Goal: Complete application form: Complete application form

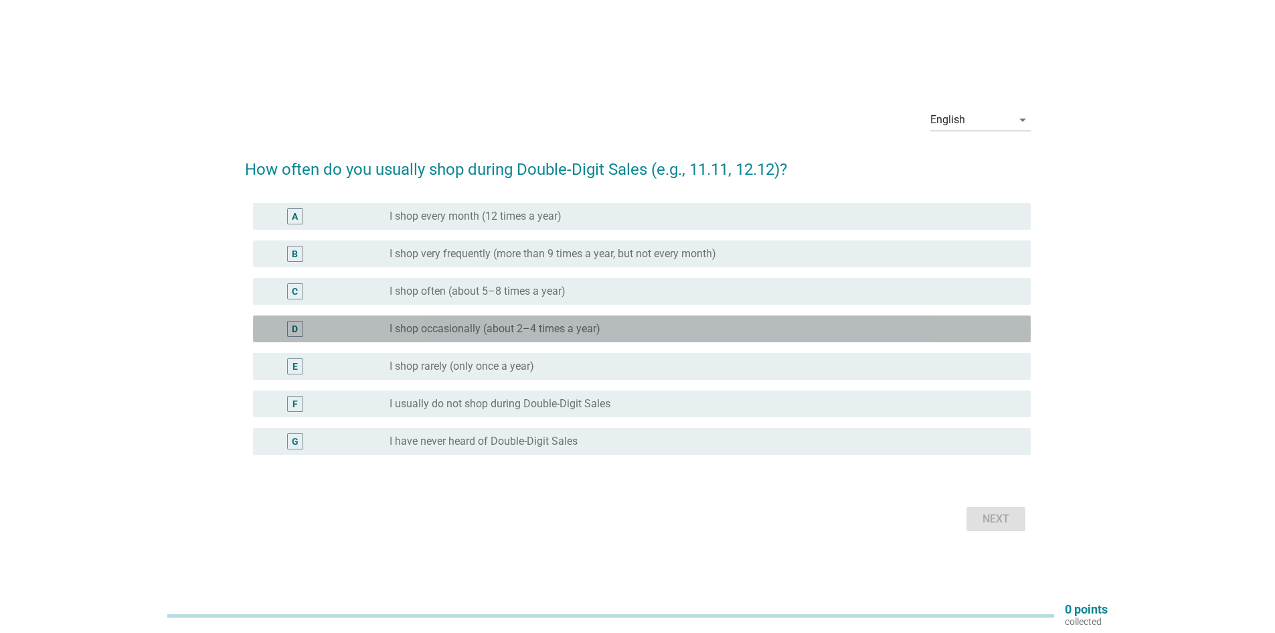
click at [550, 332] on label "I shop occasionally (about 2–4 times a year)" at bounding box center [495, 328] width 211 height 13
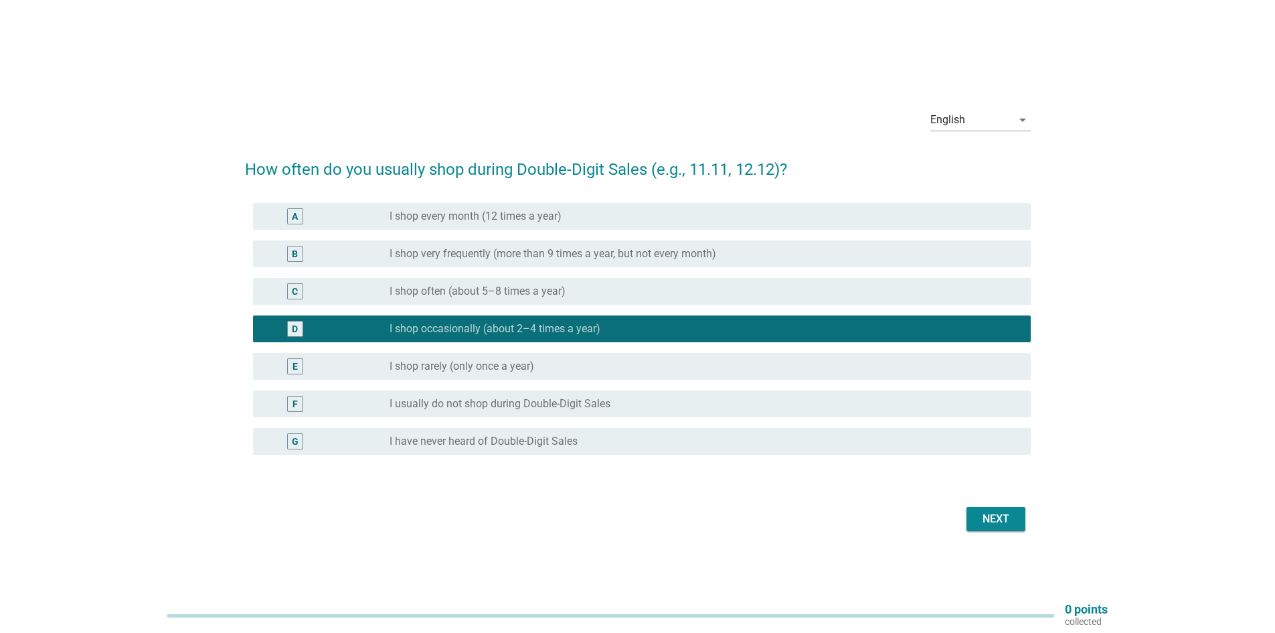
click at [999, 517] on div "Next" at bounding box center [995, 519] width 37 height 16
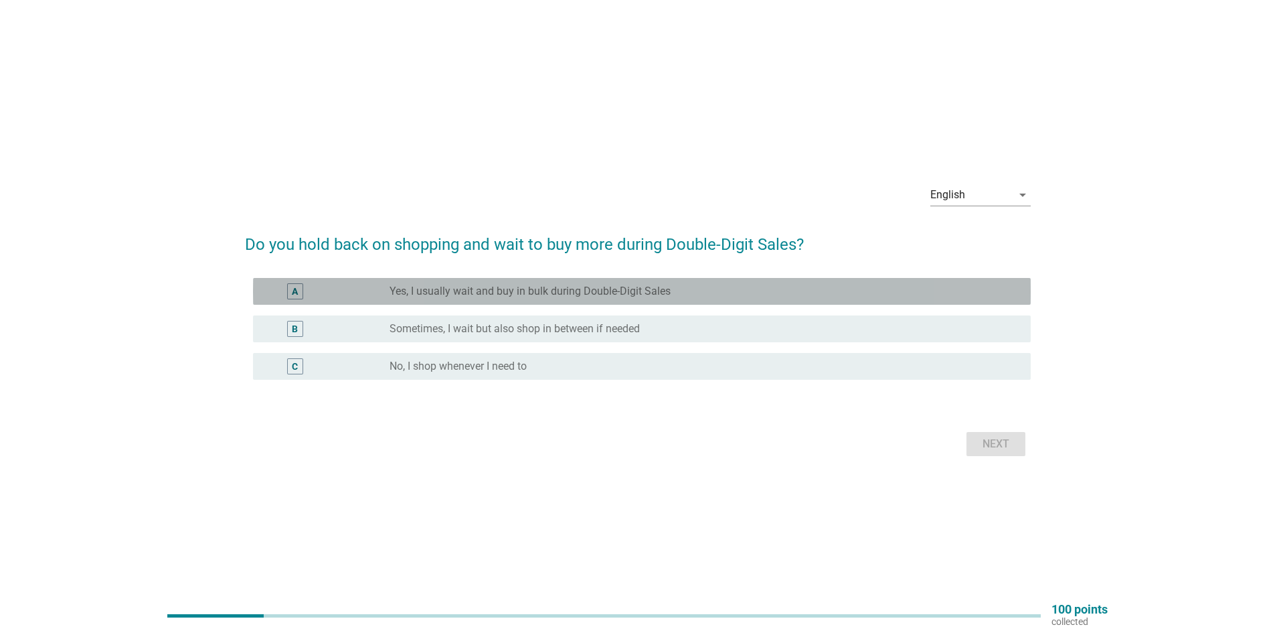
click at [568, 294] on label "Yes, I usually wait and buy in bulk during Double-Digit Sales" at bounding box center [530, 291] width 281 height 13
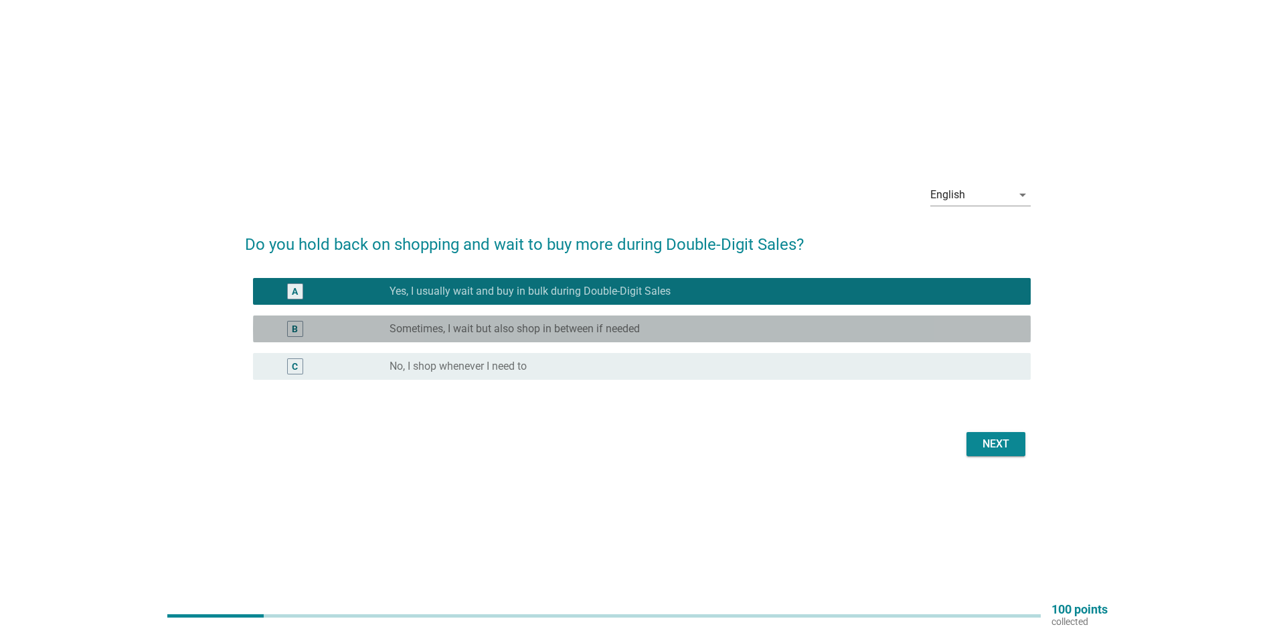
click at [569, 327] on label "Sometimes, I wait but also shop in between if needed" at bounding box center [515, 328] width 250 height 13
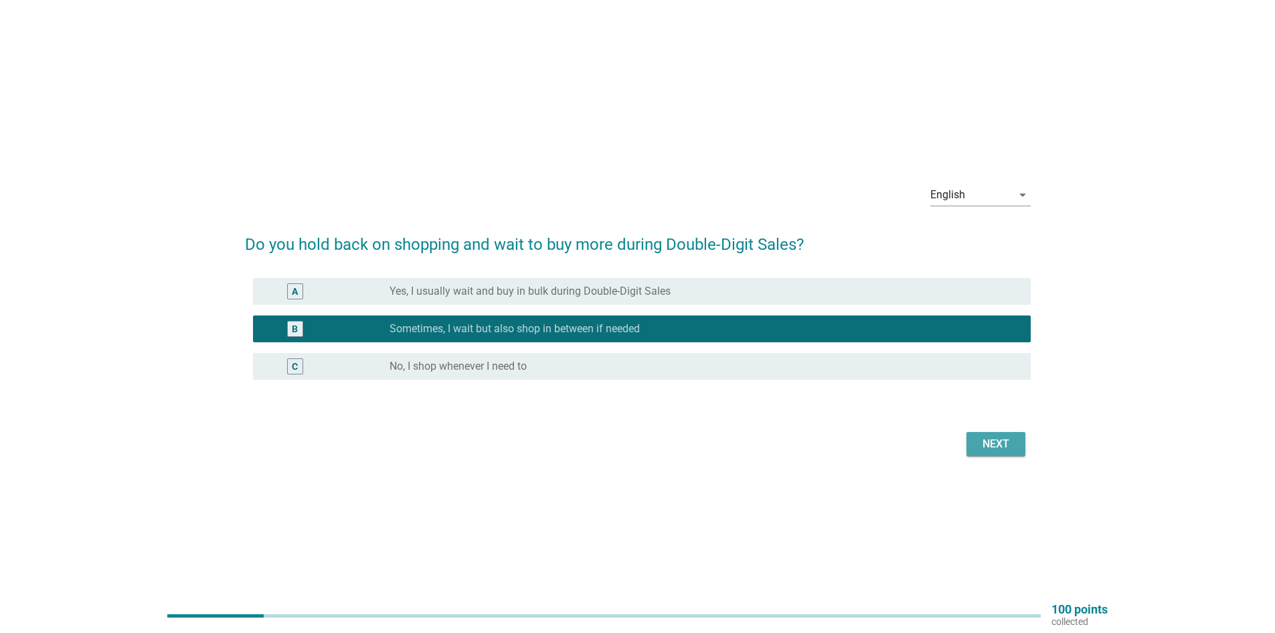
click at [992, 446] on div "Next" at bounding box center [995, 444] width 37 height 16
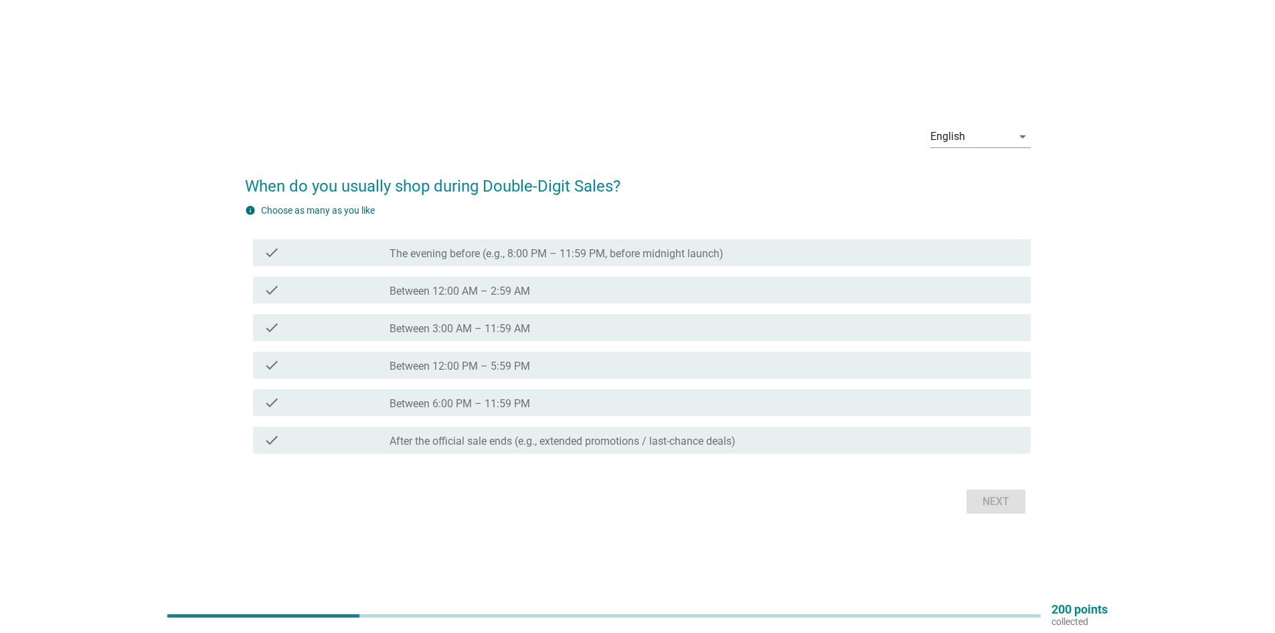
click at [559, 359] on div "check_box_outline_blank Between 12:00 PM – 5:59 PM" at bounding box center [705, 365] width 631 height 16
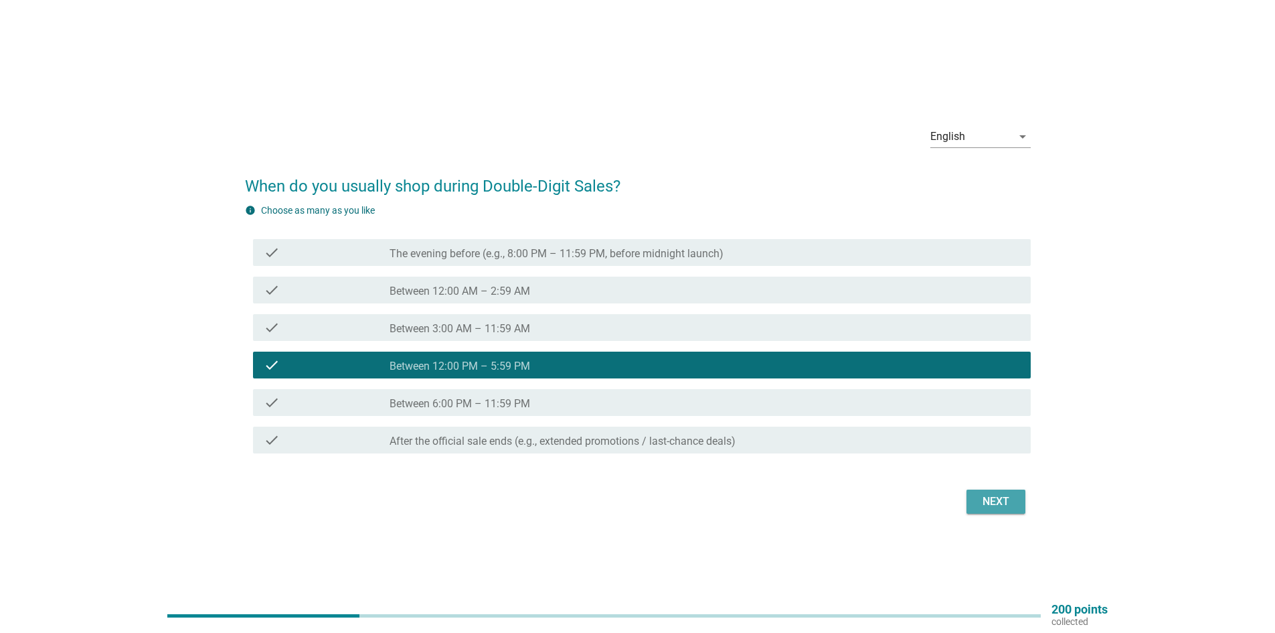
click at [981, 490] on button "Next" at bounding box center [996, 501] width 59 height 24
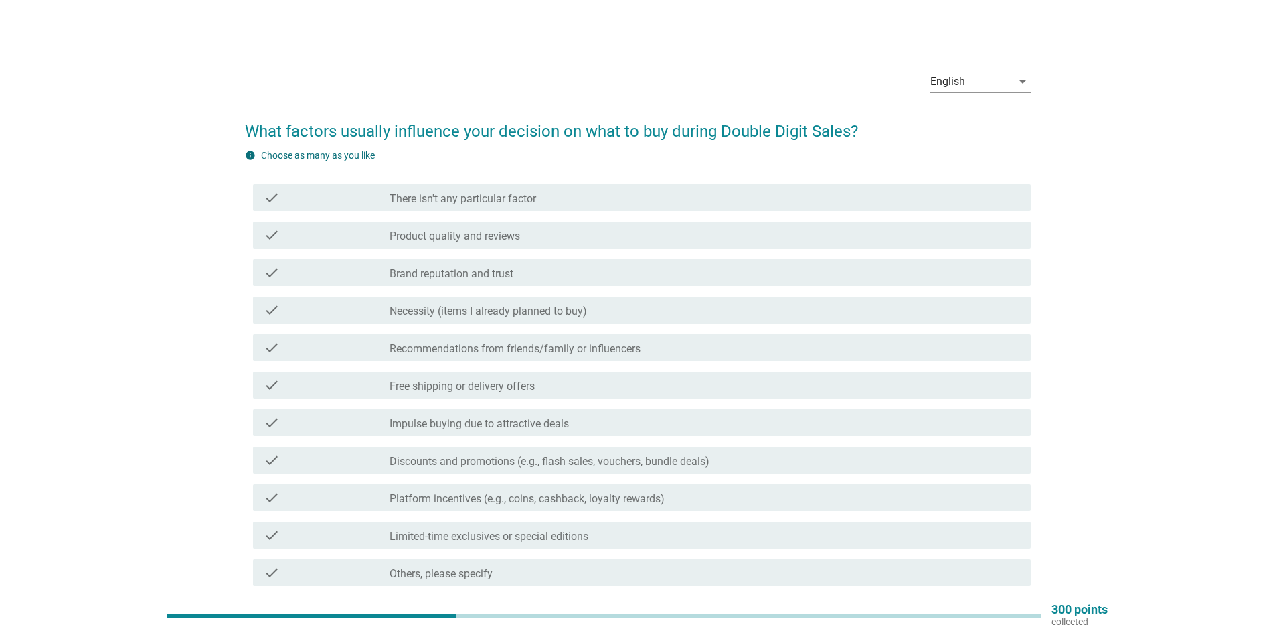
click at [490, 238] on label "Product quality and reviews" at bounding box center [455, 236] width 131 height 13
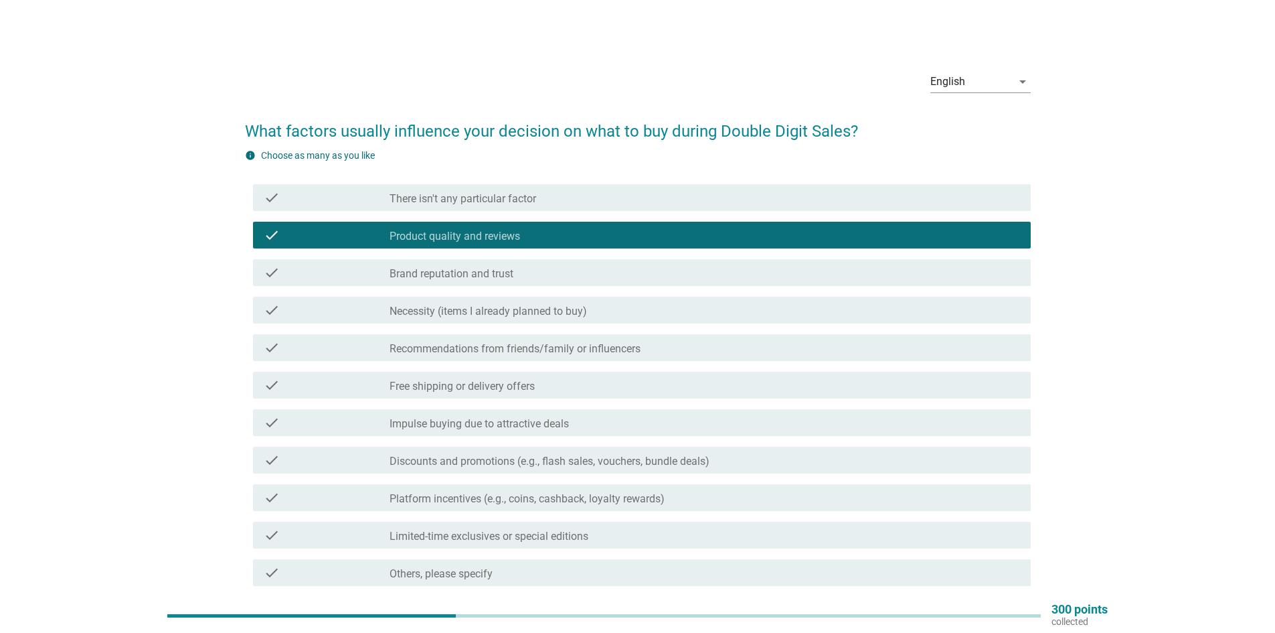
click at [528, 312] on label "Necessity (items I already planned to buy)" at bounding box center [488, 311] width 197 height 13
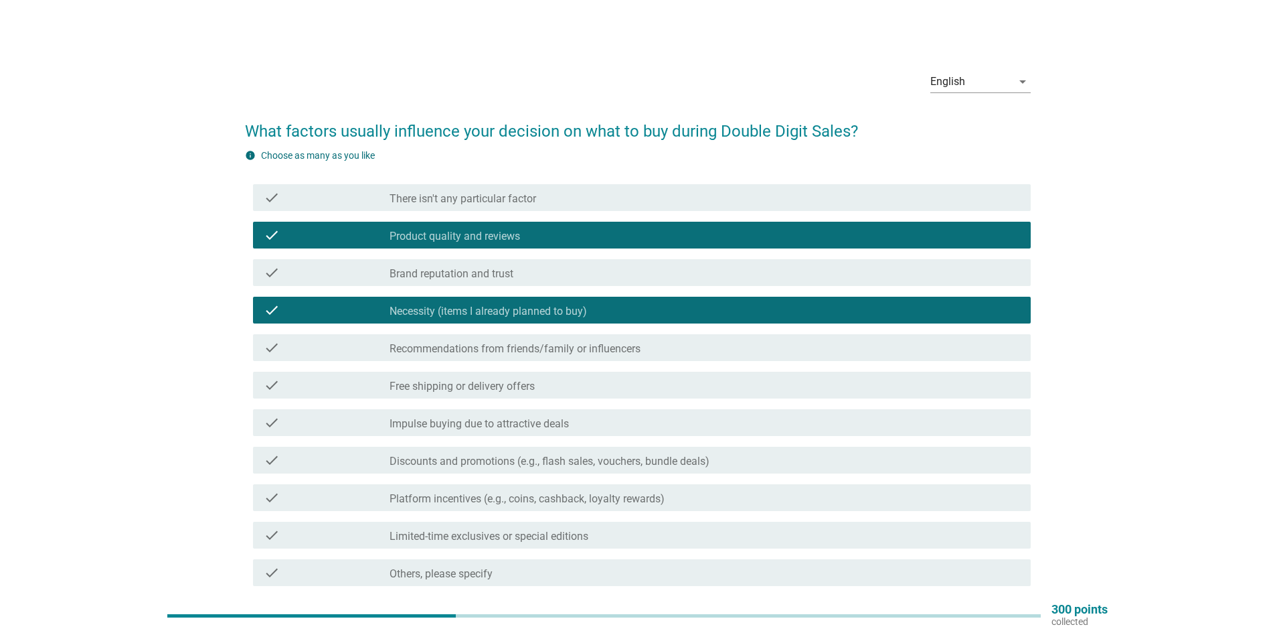
click at [523, 381] on label "Free shipping or delivery offers" at bounding box center [462, 386] width 145 height 13
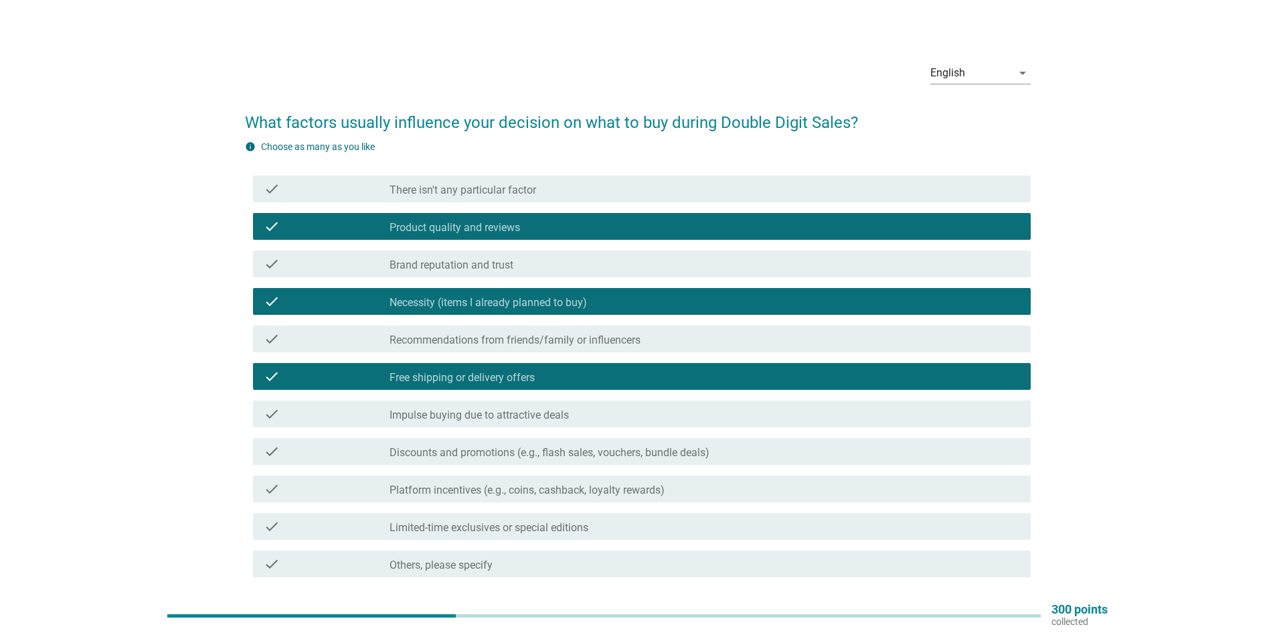
scroll to position [112, 0]
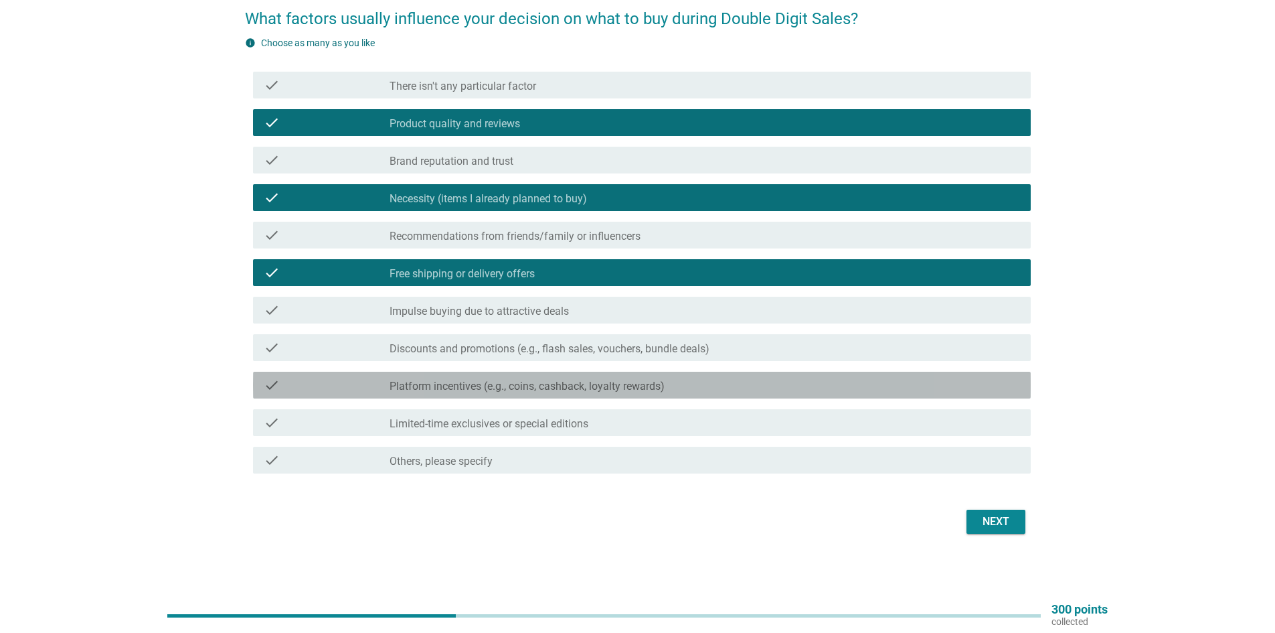
click at [420, 385] on label "Platform incentives (e.g., coins, cashback, loyalty rewards)" at bounding box center [527, 386] width 275 height 13
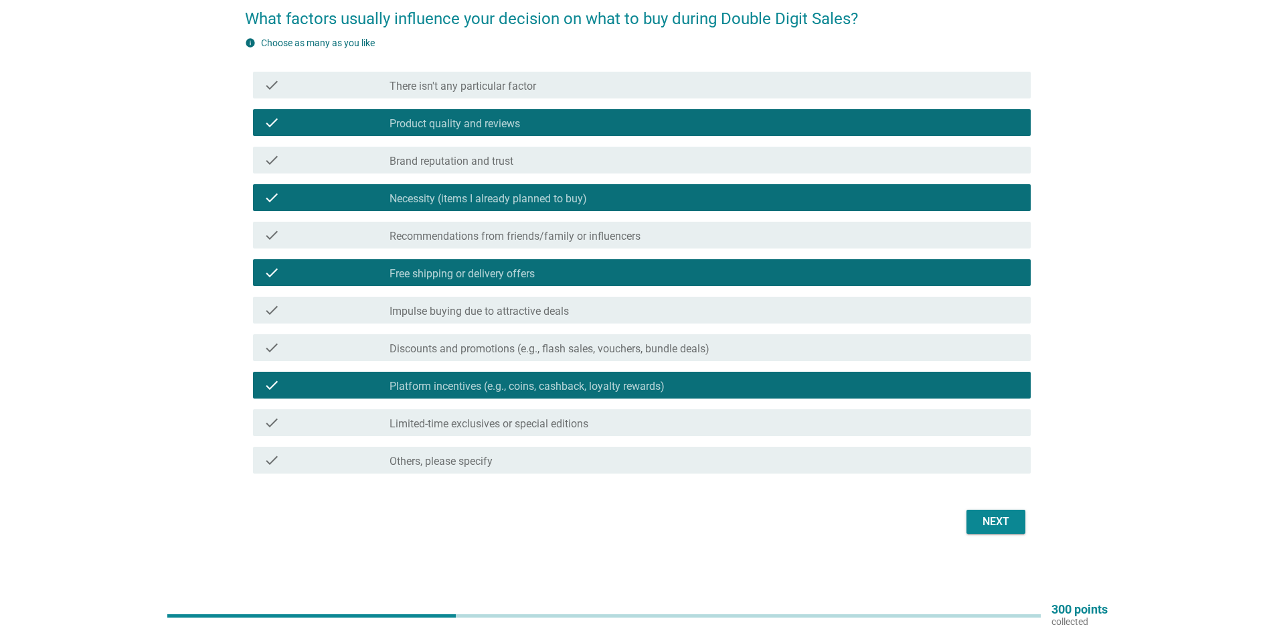
click at [1001, 521] on div "Next" at bounding box center [995, 521] width 37 height 16
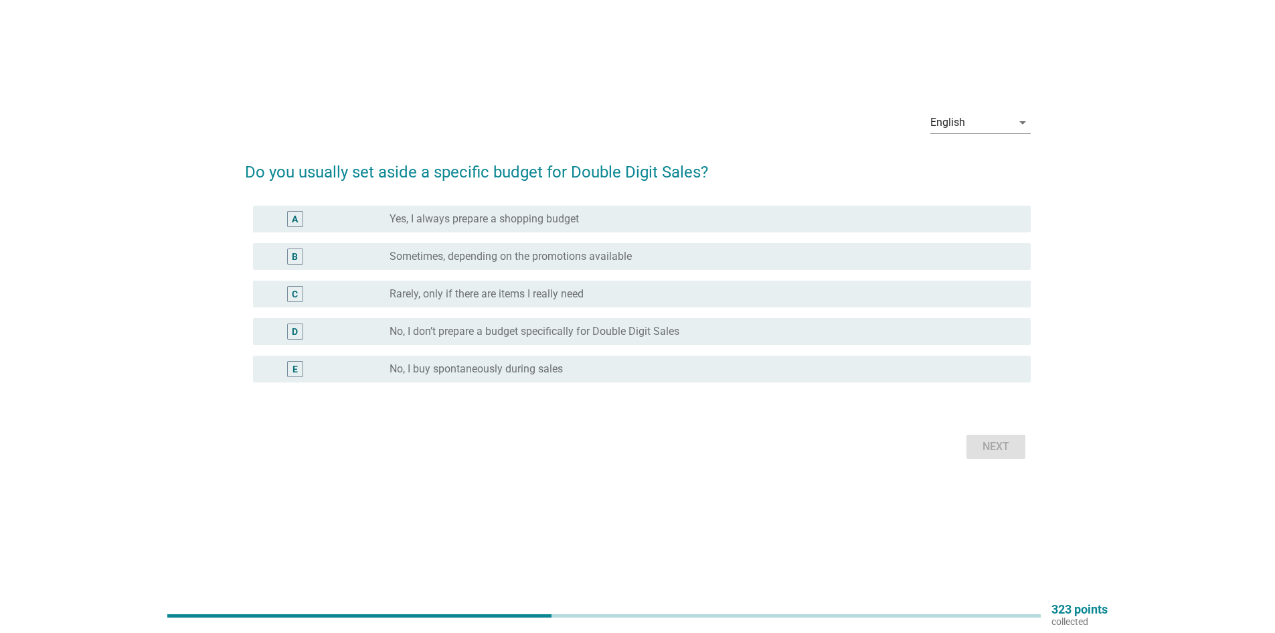
scroll to position [0, 0]
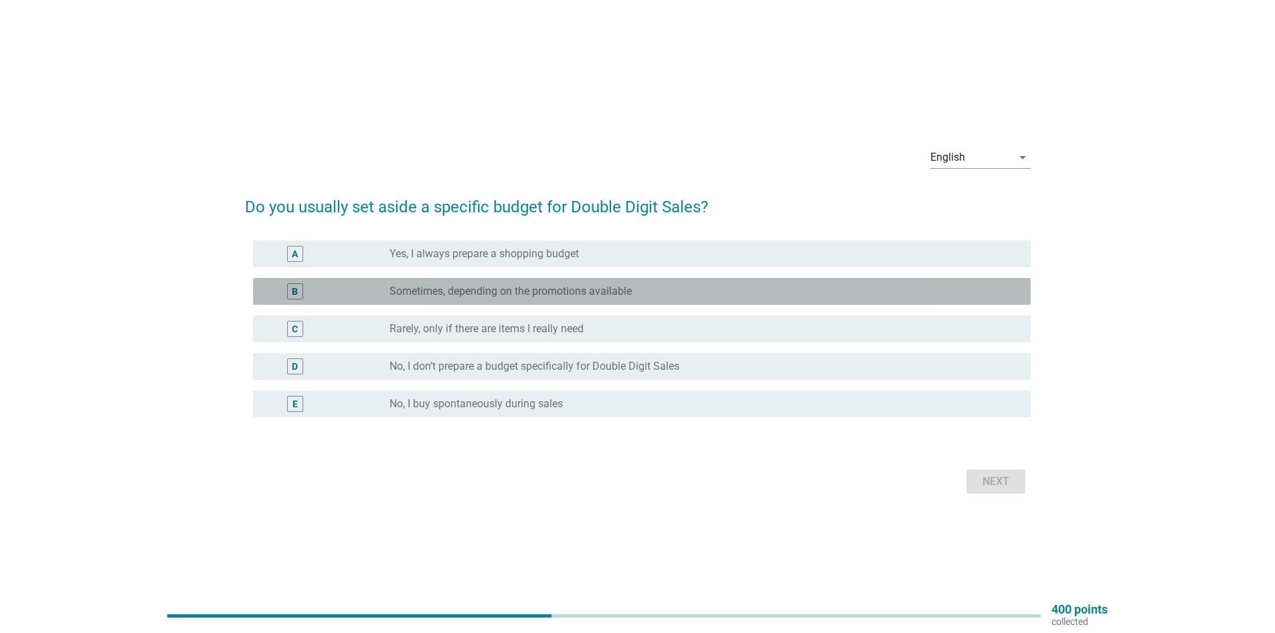
click at [461, 297] on label "Sometimes, depending on the promotions available" at bounding box center [511, 291] width 242 height 13
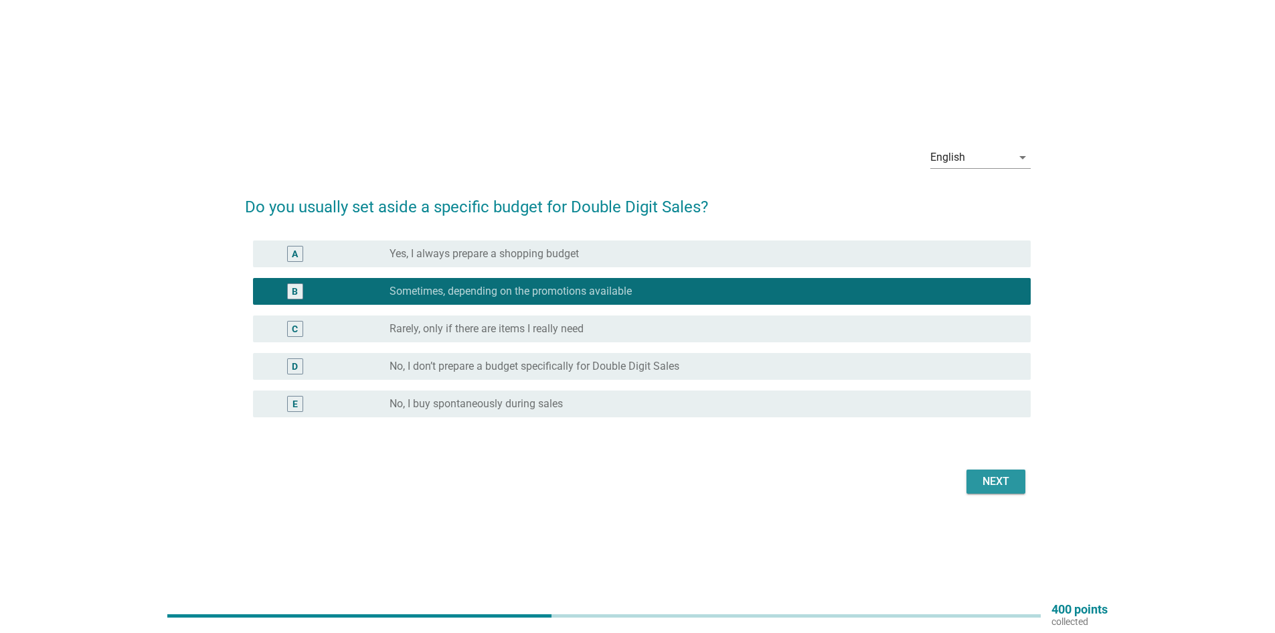
click at [1013, 481] on div "Next" at bounding box center [995, 481] width 37 height 16
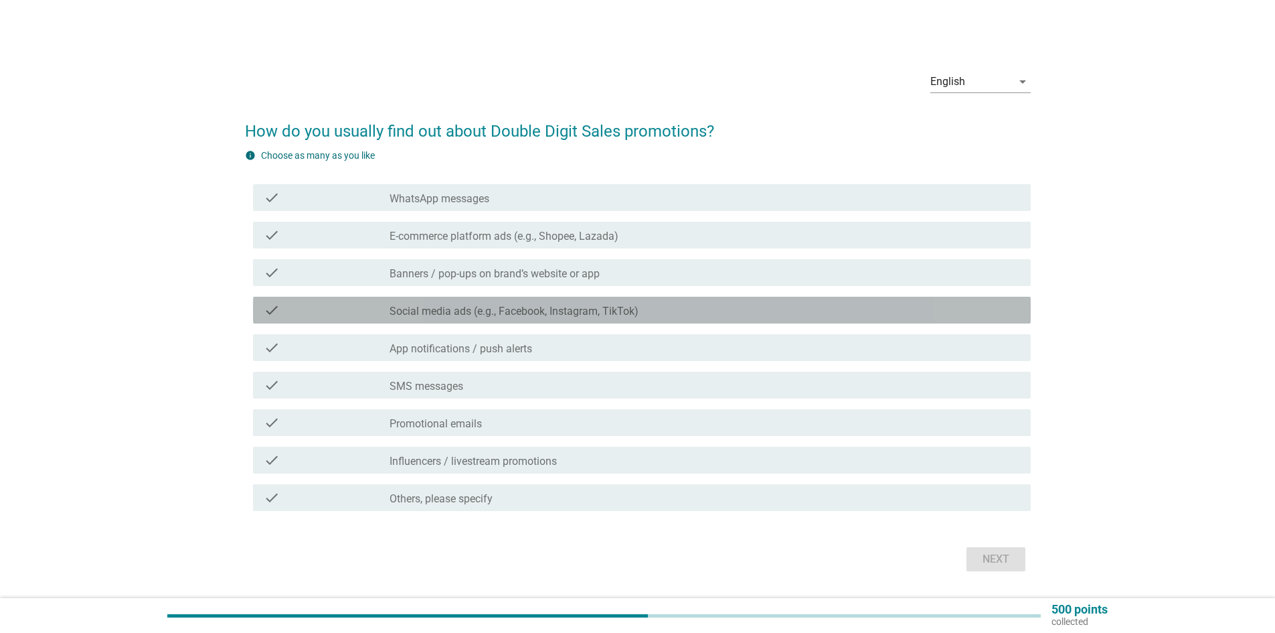
click at [491, 315] on label "Social media ads (e.g., Facebook, Instagram, TikTok)" at bounding box center [514, 311] width 249 height 13
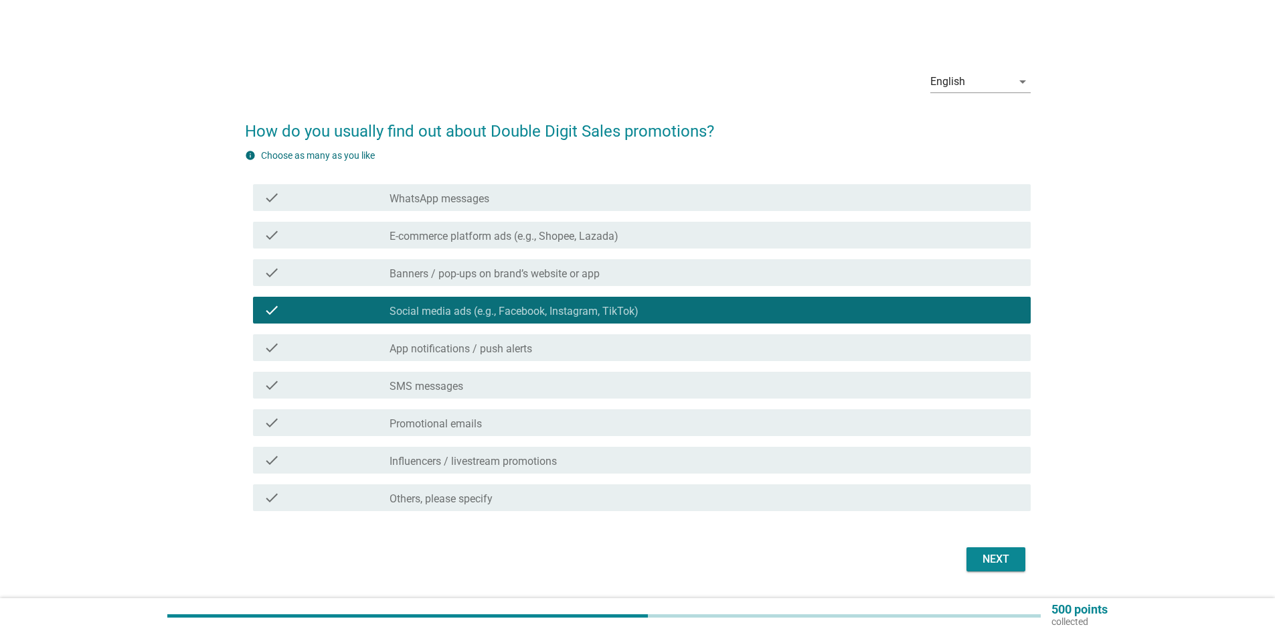
click at [493, 240] on label "E-commerce platform ads (e.g., Shopee, Lazada)" at bounding box center [504, 236] width 229 height 13
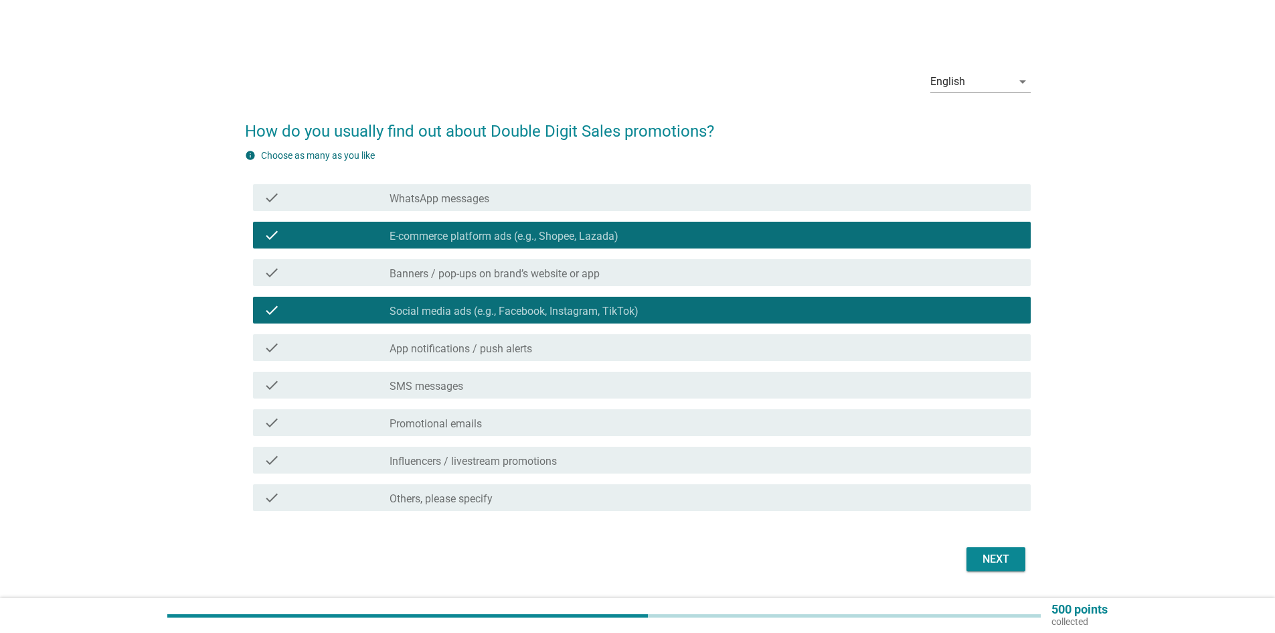
click at [481, 201] on label "WhatsApp messages" at bounding box center [440, 198] width 100 height 13
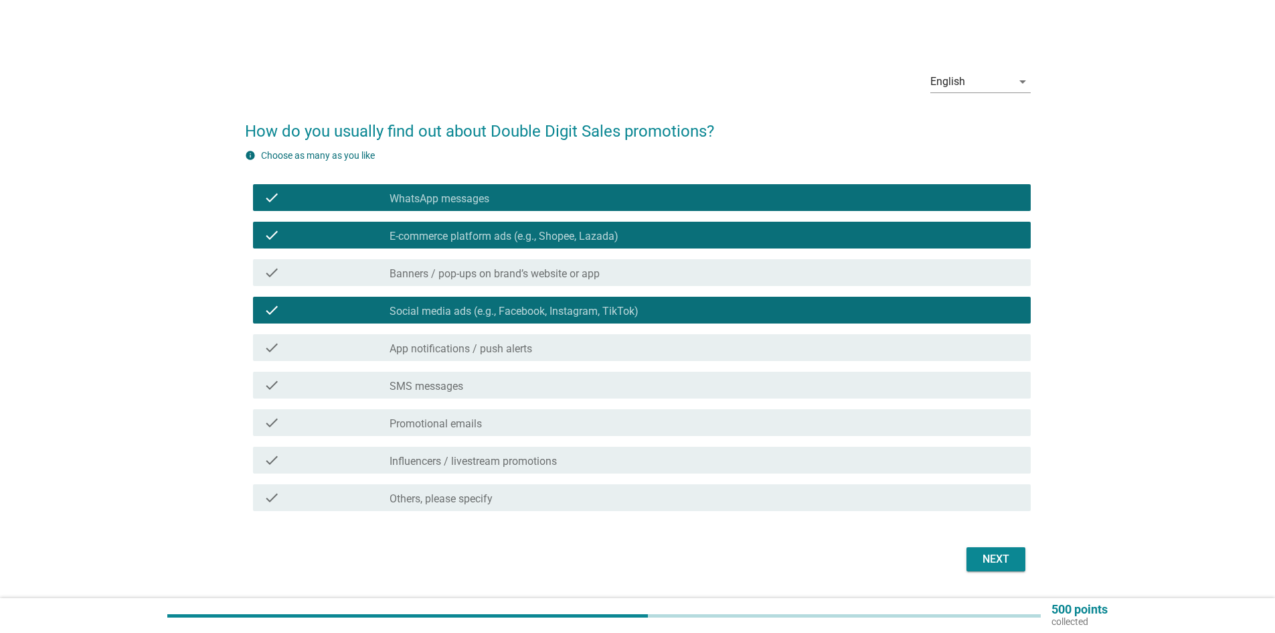
click at [1007, 570] on button "Next" at bounding box center [996, 559] width 59 height 24
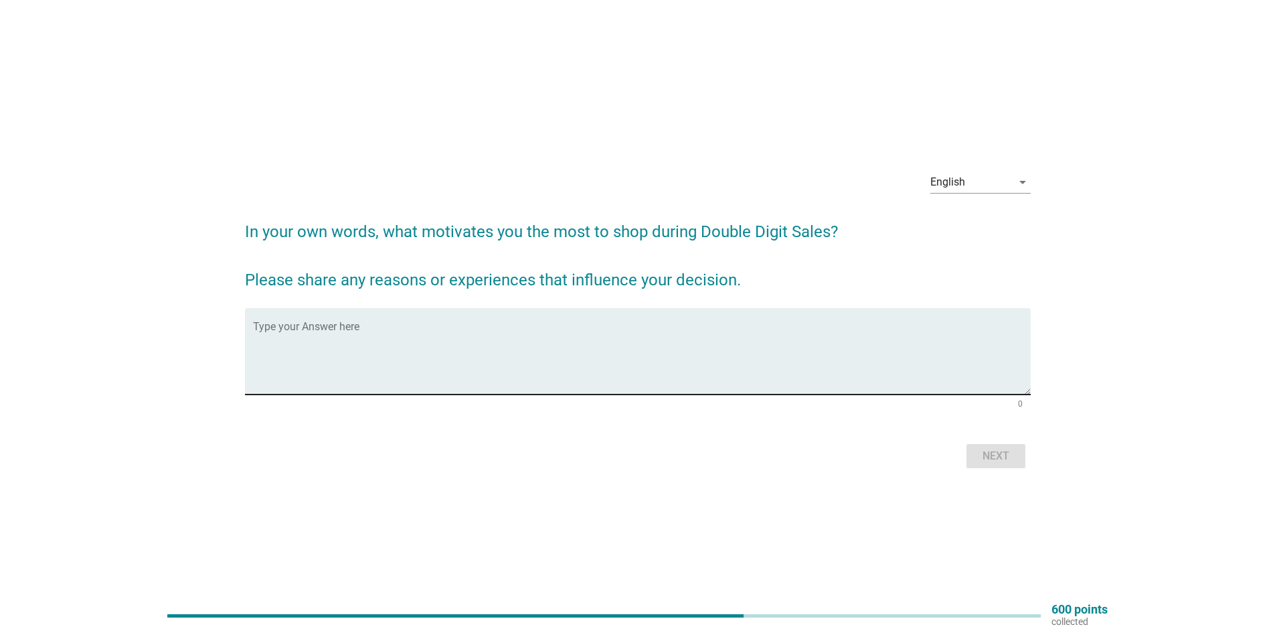
click at [428, 356] on textarea "Type your Answer here" at bounding box center [642, 359] width 778 height 70
type textarea "cheap deal"
click at [1007, 454] on div "Next" at bounding box center [995, 456] width 37 height 16
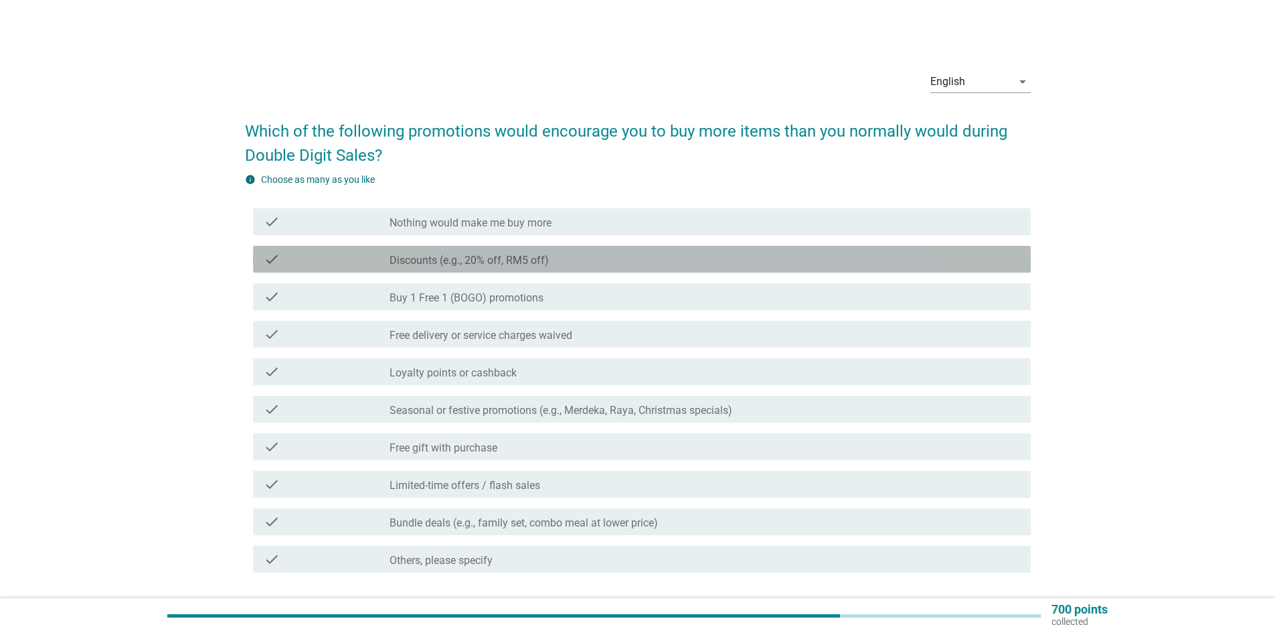
click at [432, 258] on label "Discounts (e.g., 20% off, RM5 off)" at bounding box center [469, 260] width 159 height 13
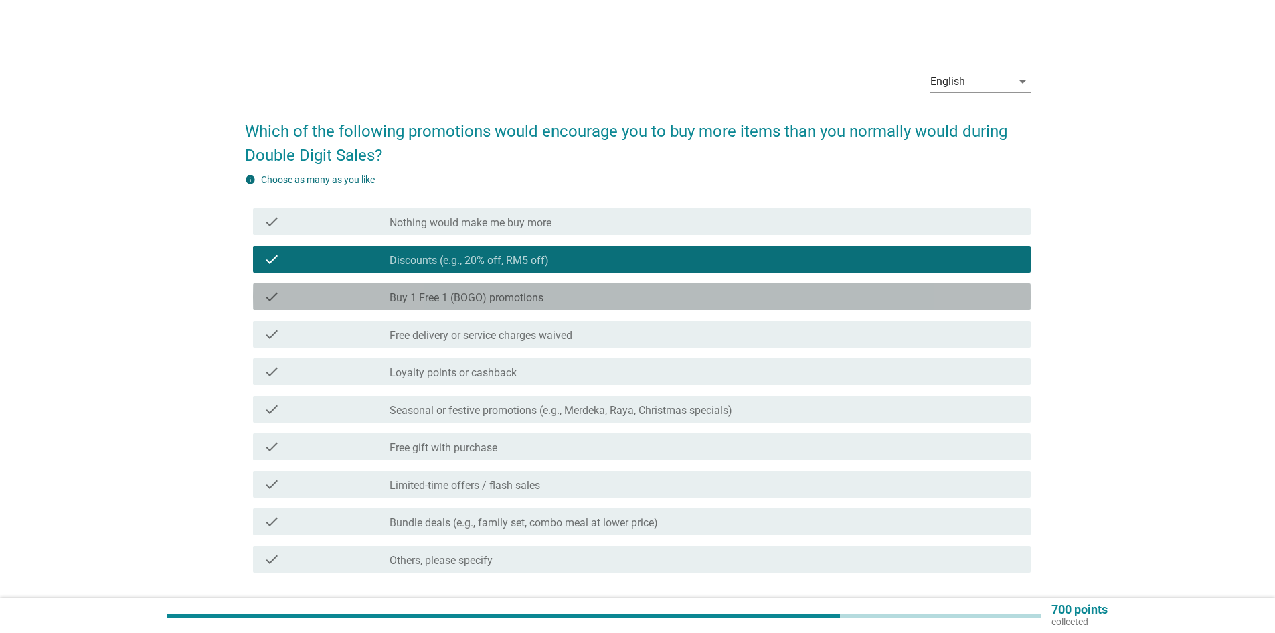
click at [448, 297] on label "Buy 1 Free 1 (BOGO) promotions" at bounding box center [467, 297] width 154 height 13
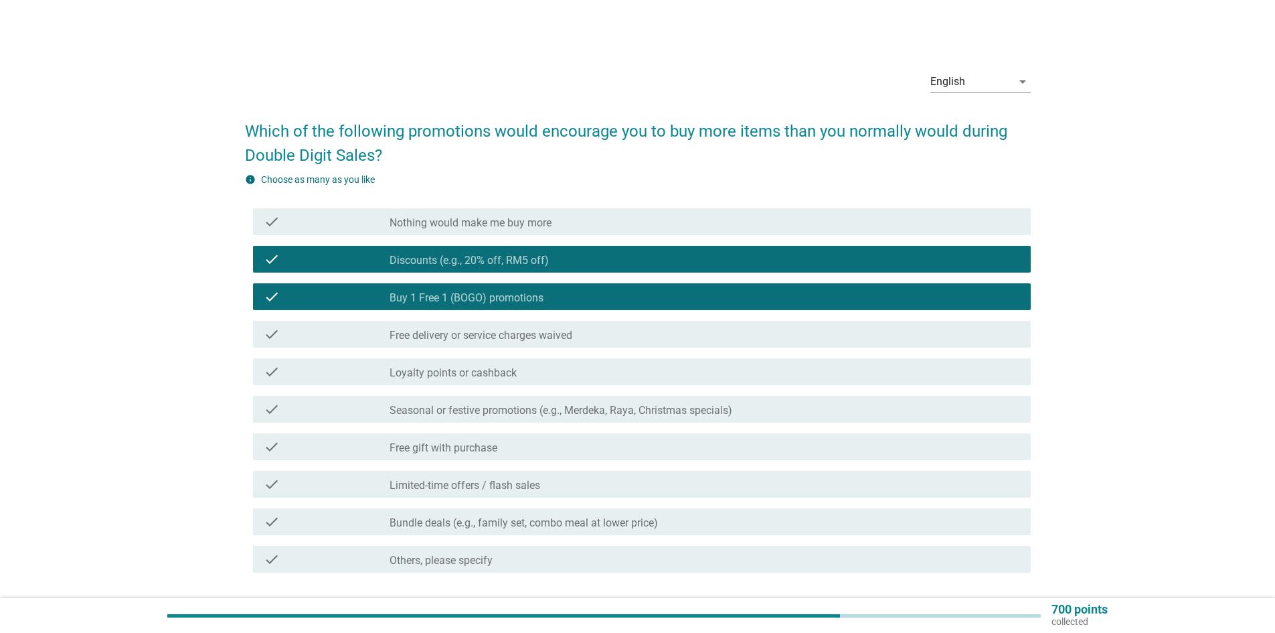
click at [454, 332] on label "Free delivery or service charges waived" at bounding box center [481, 335] width 183 height 13
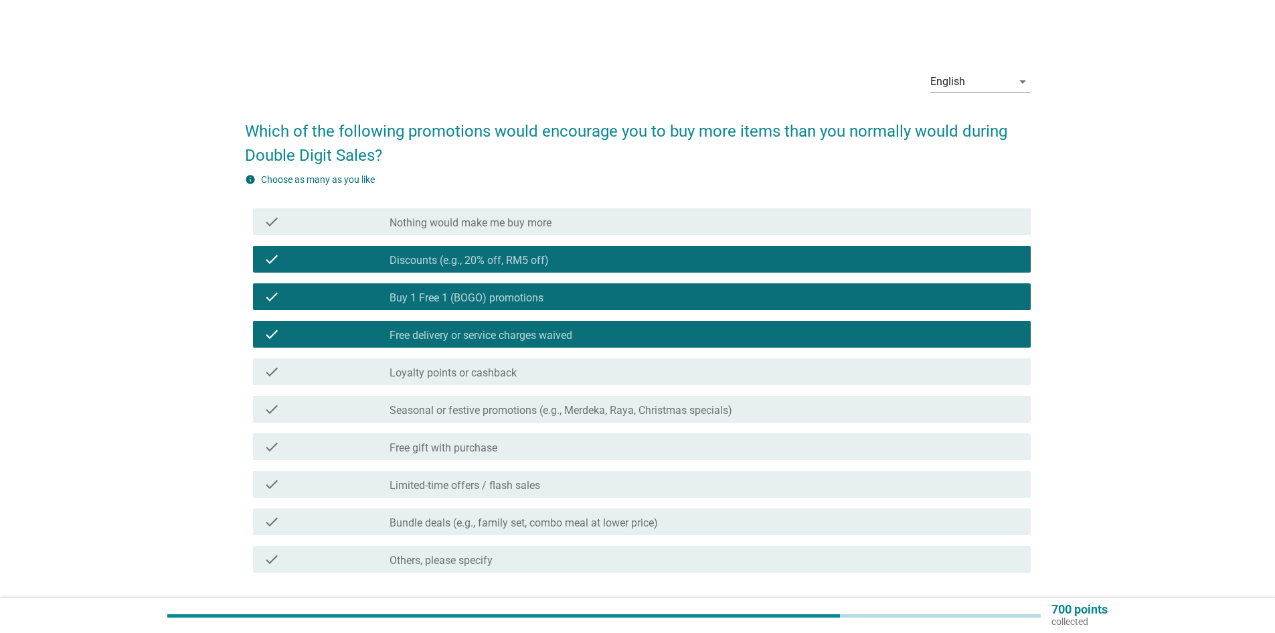
click at [494, 412] on label "Seasonal or festive promotions (e.g., Merdeka, Raya, Christmas specials)" at bounding box center [561, 410] width 343 height 13
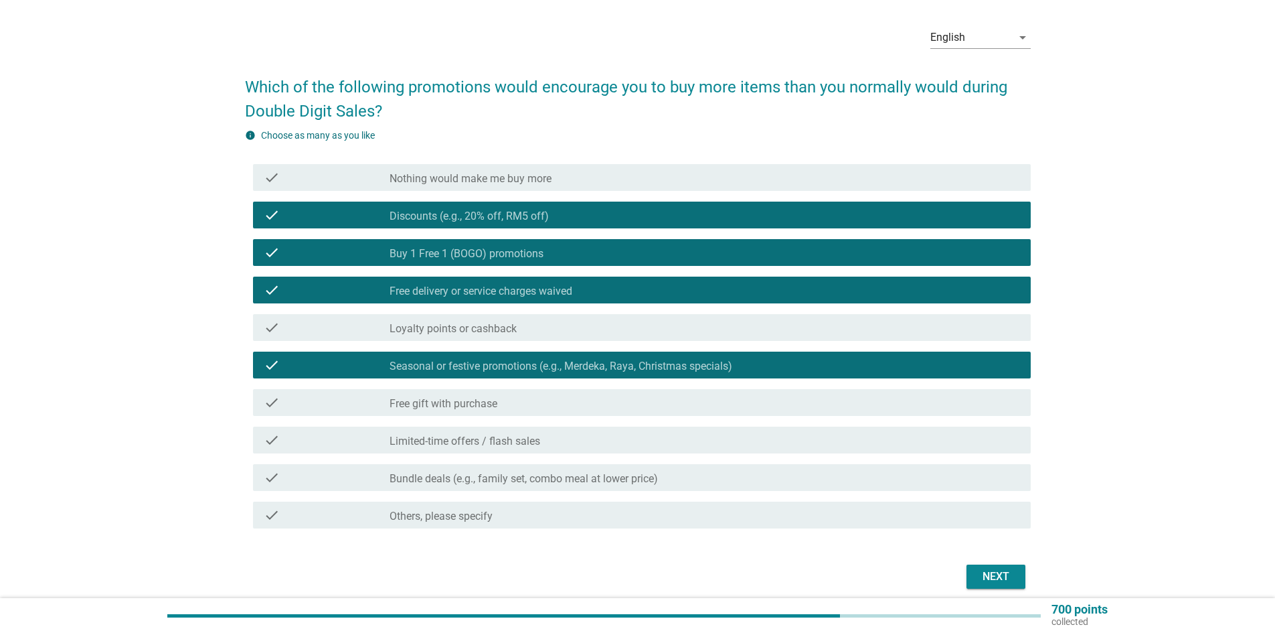
scroll to position [99, 0]
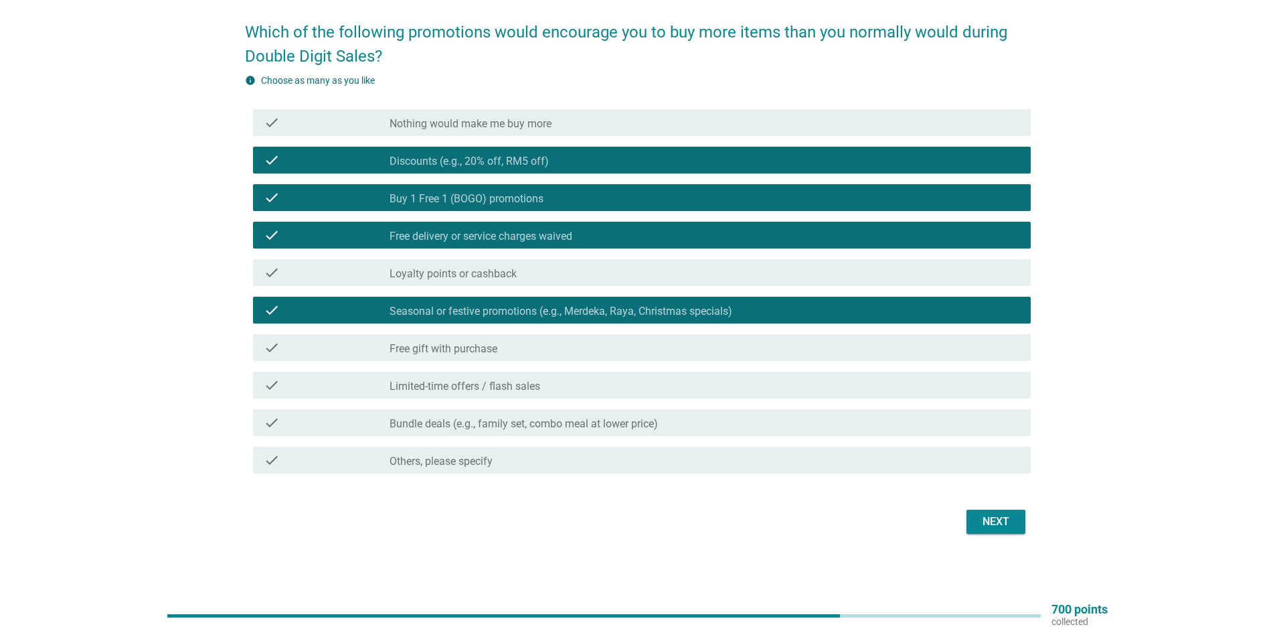
click at [487, 344] on label "Free gift with purchase" at bounding box center [444, 348] width 108 height 13
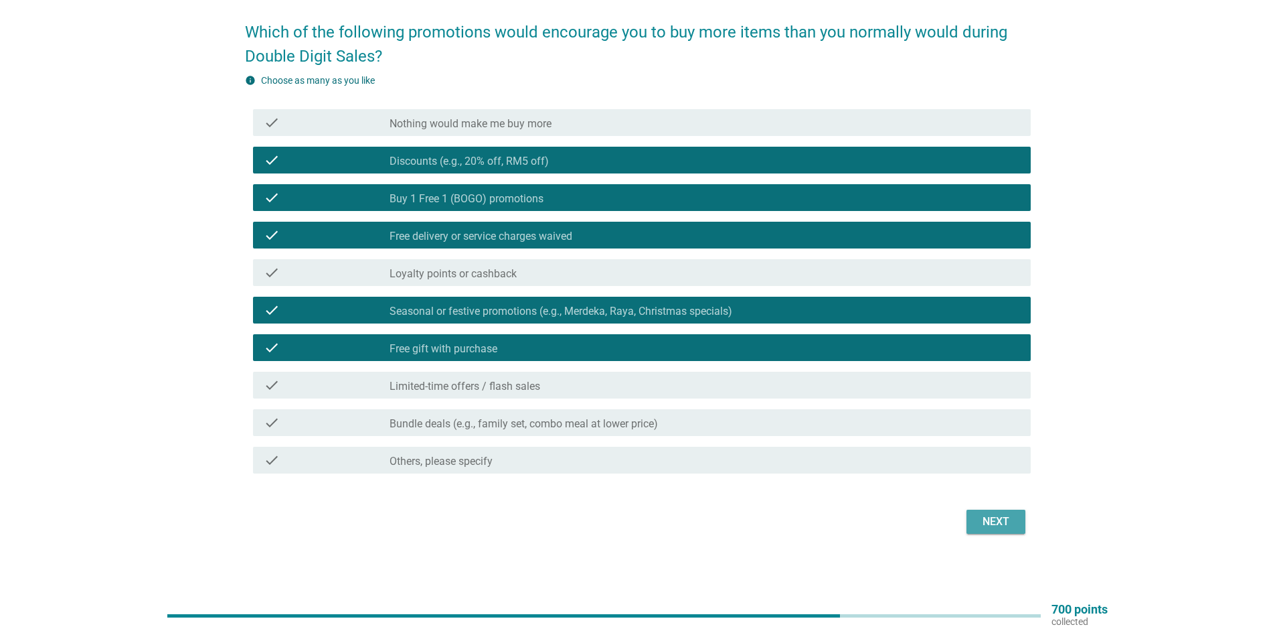
click at [1000, 515] on div "Next" at bounding box center [995, 521] width 37 height 16
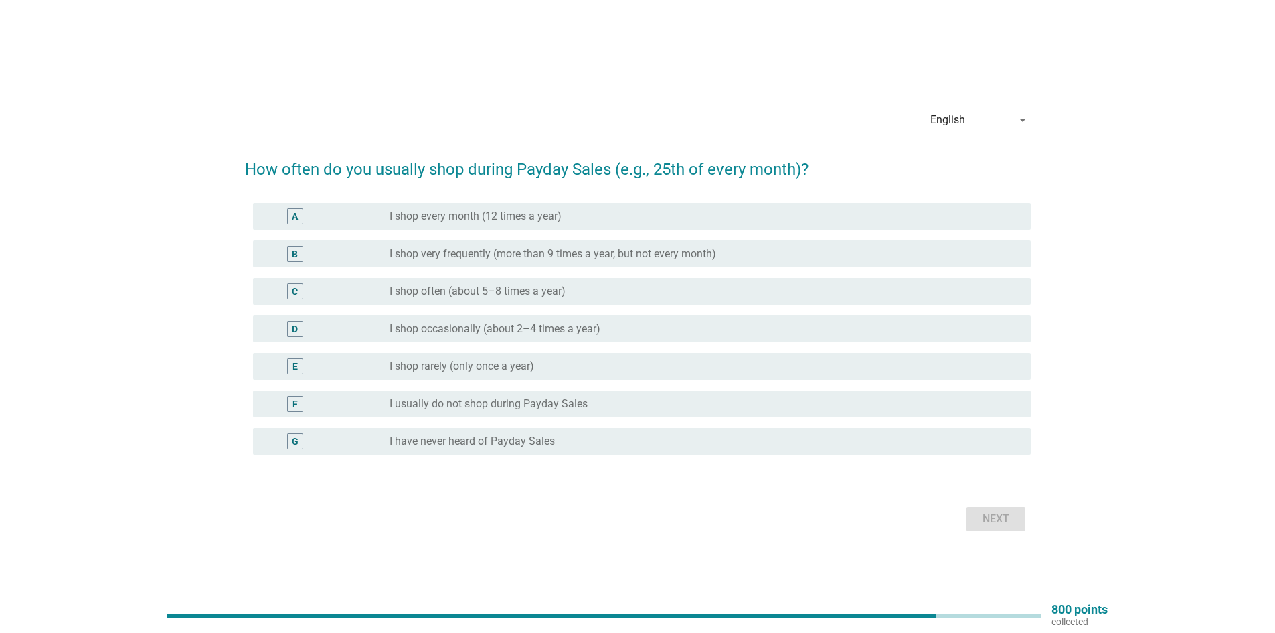
click at [548, 328] on label "I shop occasionally (about 2–4 times a year)" at bounding box center [495, 328] width 211 height 13
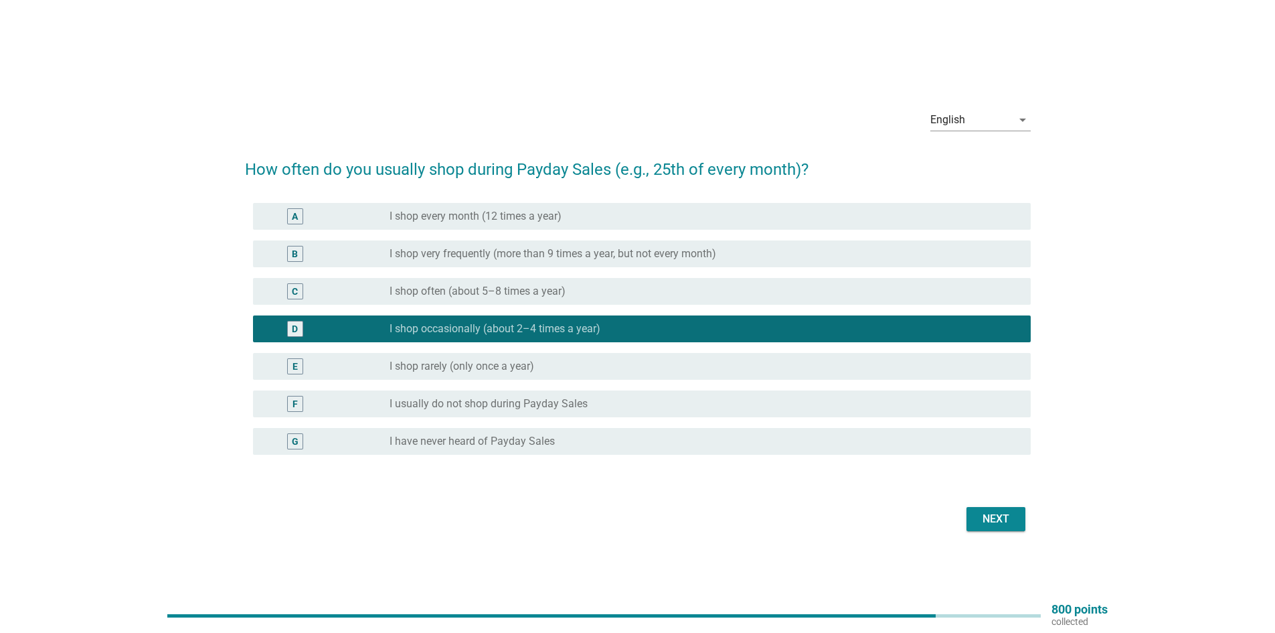
click at [1005, 519] on div "Next" at bounding box center [995, 519] width 37 height 16
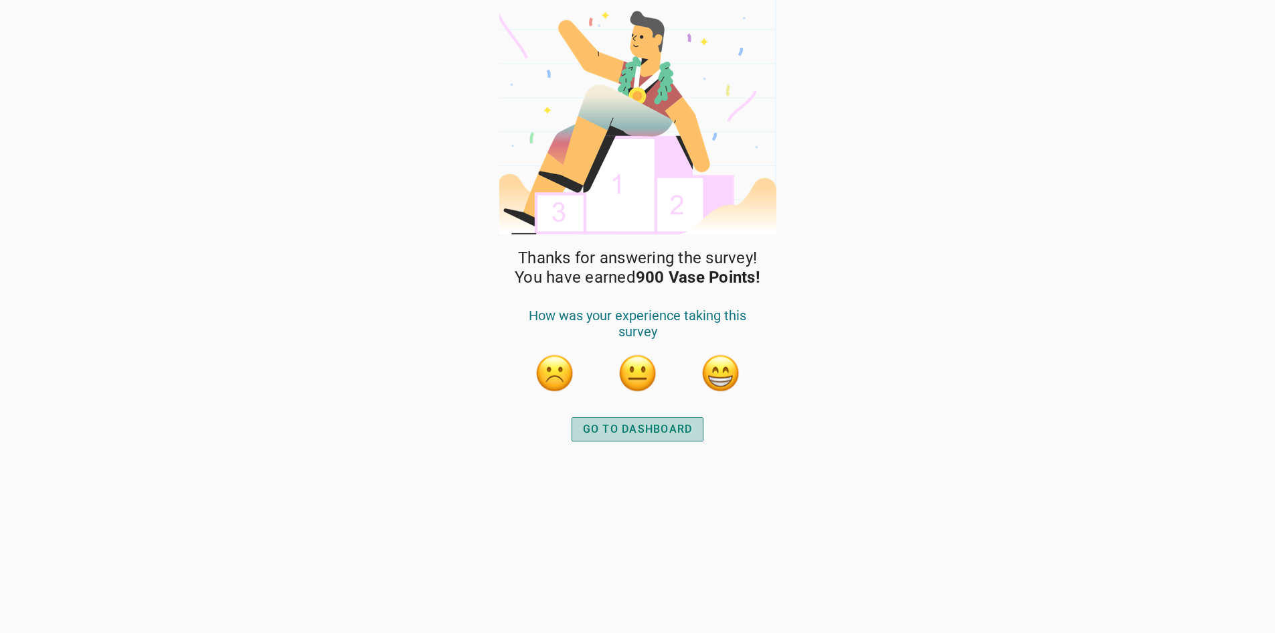
click at [638, 422] on div "GO TO DASHBOARD" at bounding box center [638, 429] width 110 height 16
